Goal: Task Accomplishment & Management: Manage account settings

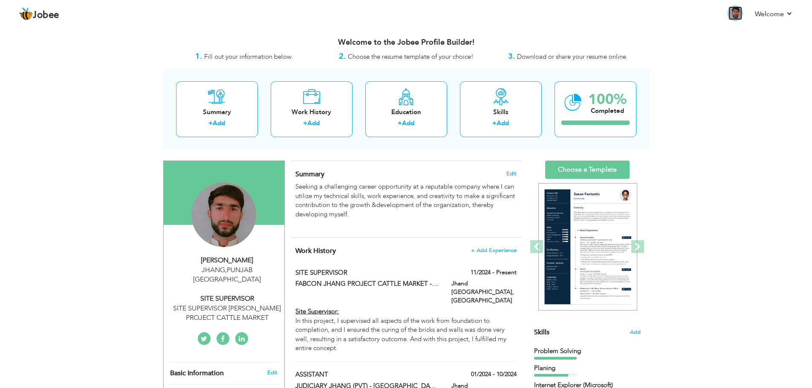
click at [738, 11] on img at bounding box center [735, 13] width 14 height 14
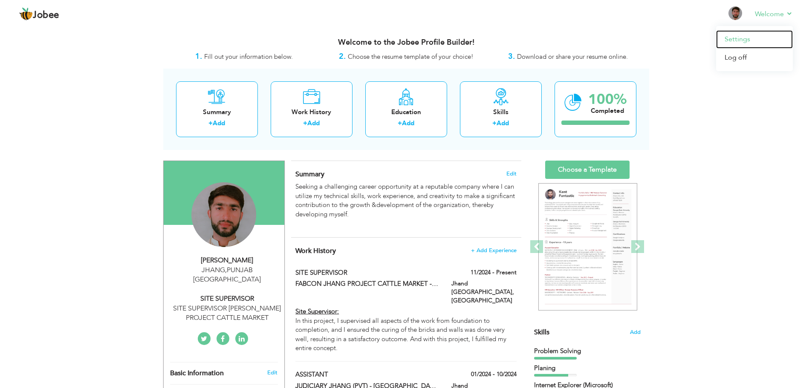
click at [747, 38] on link "Settings" at bounding box center [754, 39] width 77 height 18
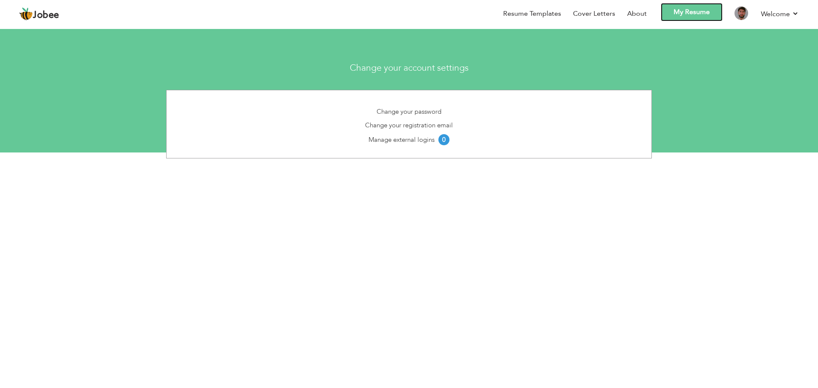
click at [688, 12] on link "My Resume" at bounding box center [692, 12] width 62 height 18
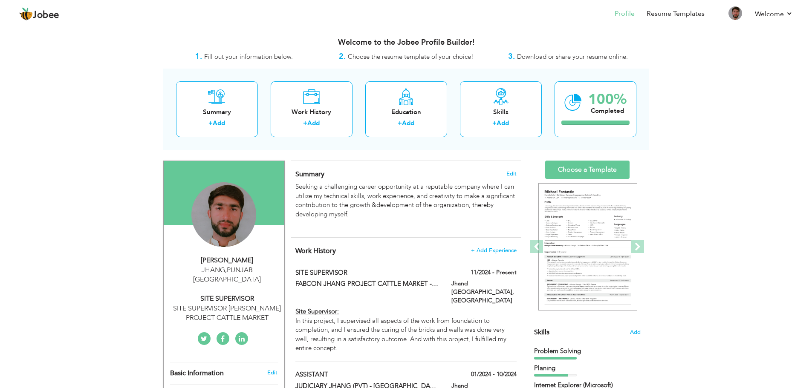
click at [243, 304] on div "SITE SUPERVISOR JHANG PROJECT CATTLE MARKET" at bounding box center [227, 314] width 114 height 20
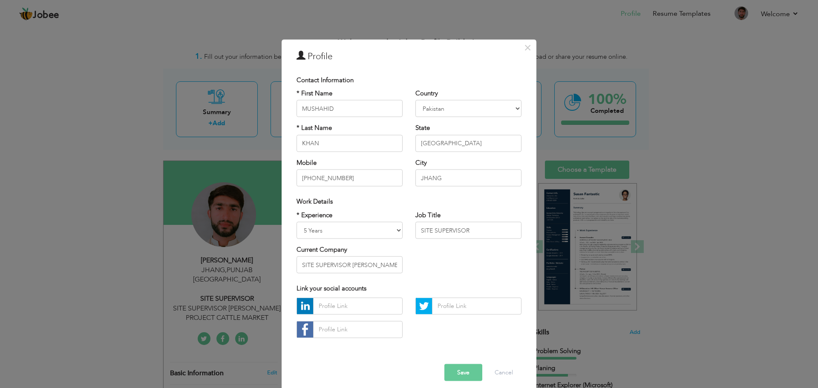
click at [724, 75] on div "× Profile Contact Information * First Name MUSHAHID * Last Name KHAN" at bounding box center [409, 194] width 818 height 388
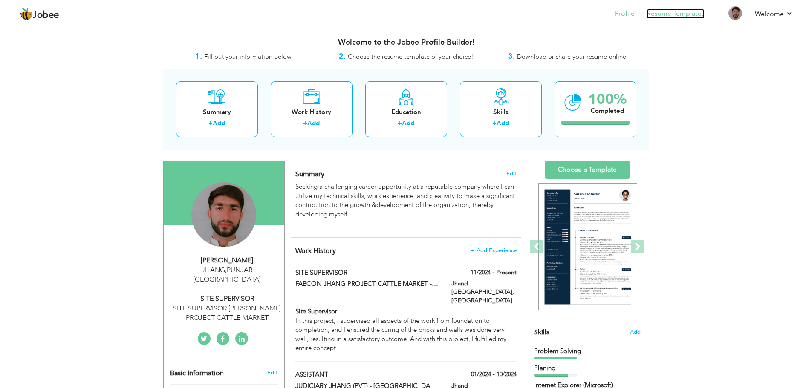
click at [654, 13] on link "Resume Templates" at bounding box center [675, 14] width 58 height 10
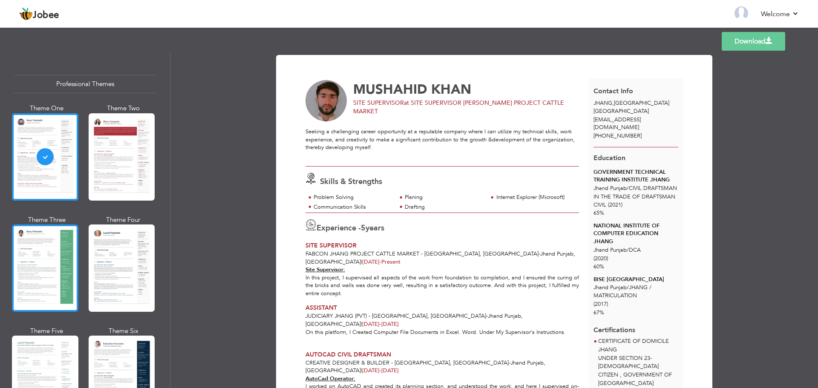
click at [43, 269] on div at bounding box center [45, 268] width 66 height 87
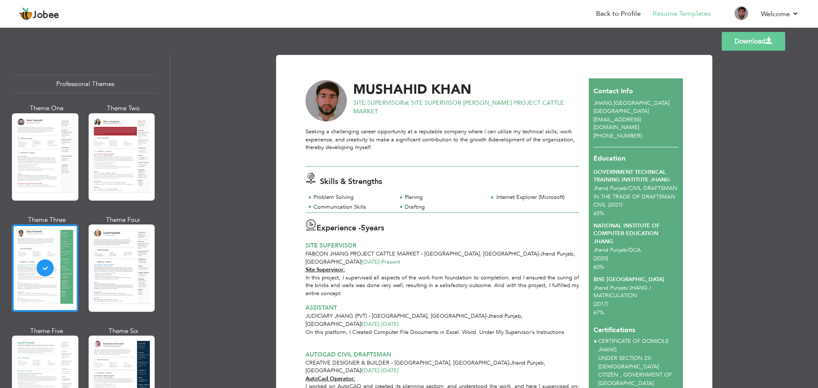
click at [764, 40] on link "Download" at bounding box center [753, 41] width 63 height 19
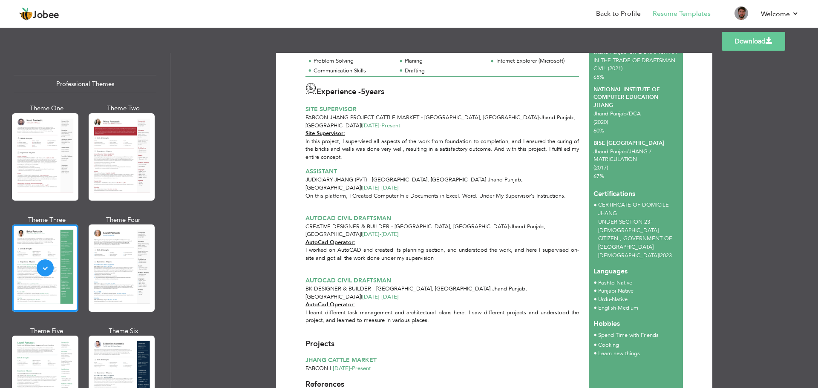
scroll to position [156, 0]
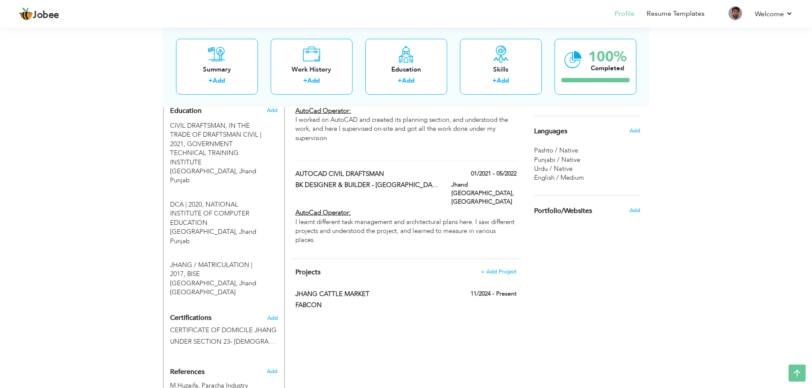
scroll to position [430, 0]
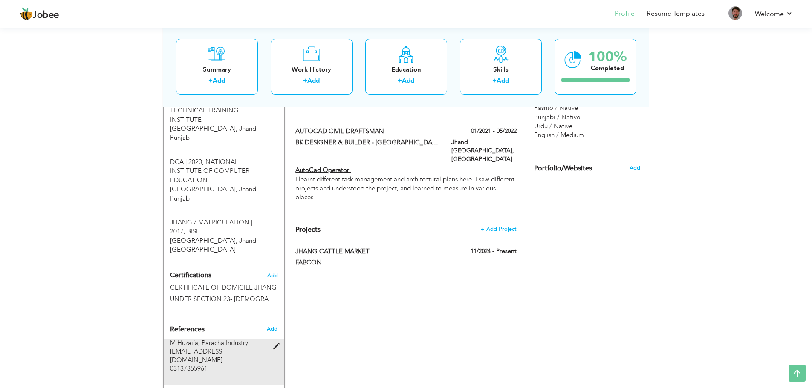
click at [199, 364] on span "03137355961" at bounding box center [189, 368] width 38 height 9
type input "M.Huzaifa"
type input "Paracha Industry"
type input "[EMAIL_ADDRESS][DOMAIN_NAME]"
type input "03137355961"
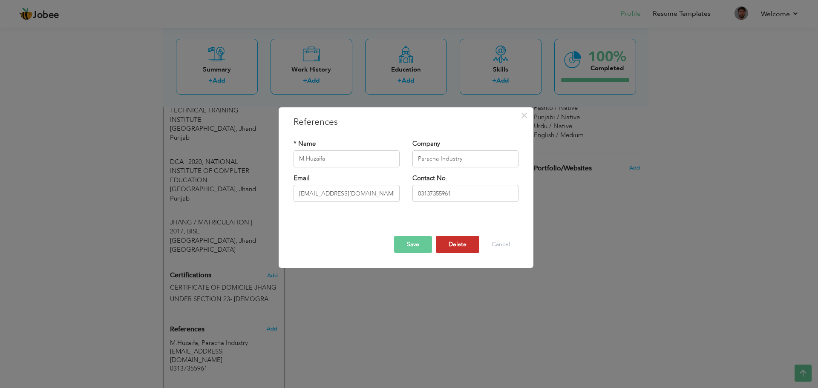
click at [463, 242] on button "Delete" at bounding box center [457, 244] width 43 height 17
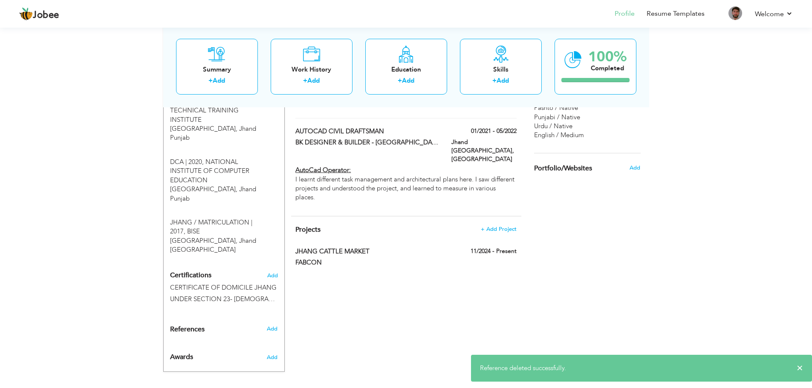
click at [464, 269] on div "CV Import Profile Strength 0% Select an Item from right menu Work History * Job…" at bounding box center [406, 48] width 243 height 634
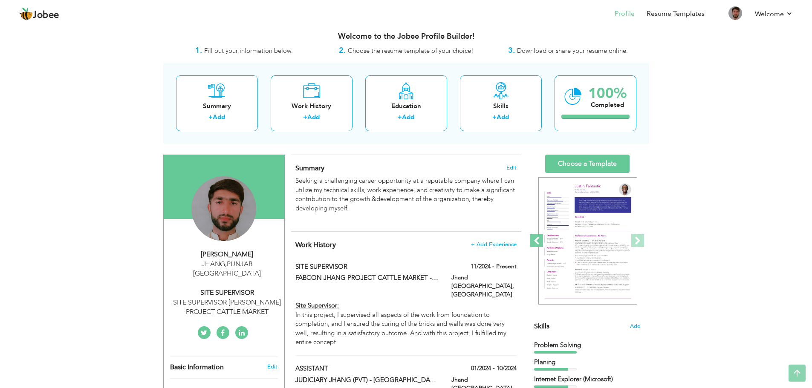
scroll to position [0, 0]
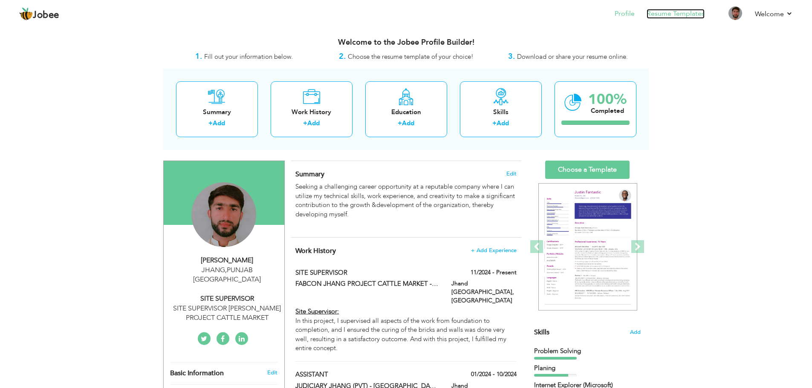
click at [673, 14] on link "Resume Templates" at bounding box center [675, 14] width 58 height 10
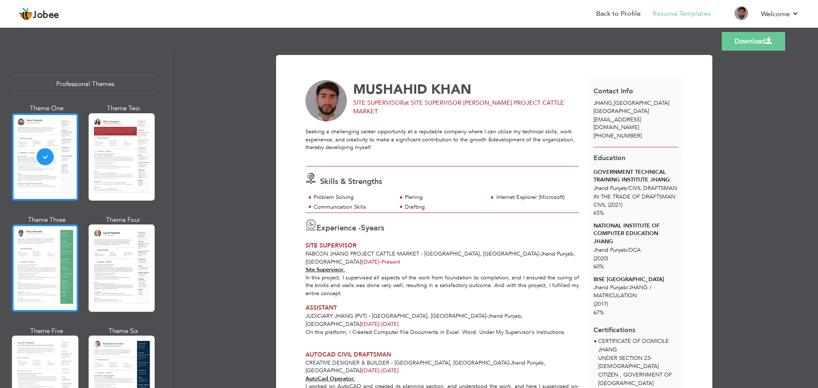
click at [53, 267] on div at bounding box center [45, 268] width 66 height 87
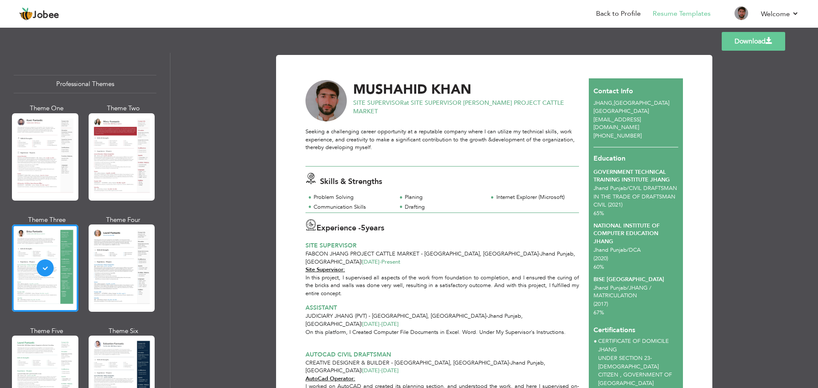
click at [750, 42] on link "Download" at bounding box center [753, 41] width 63 height 19
